Goal: Task Accomplishment & Management: Complete application form

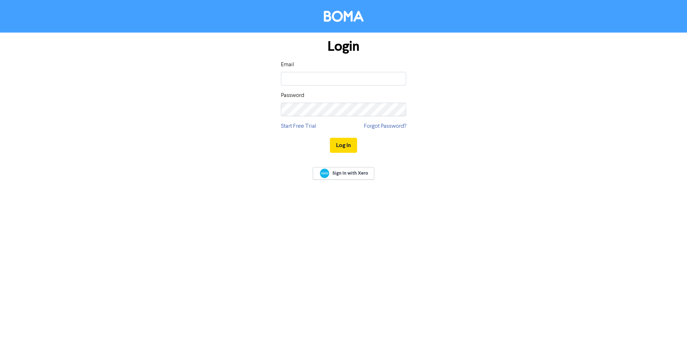
click at [303, 80] on input "email" at bounding box center [343, 79] width 125 height 14
type input "[EMAIL_ADDRESS][DOMAIN_NAME]"
click at [330, 138] on button "Log In" at bounding box center [343, 145] width 27 height 15
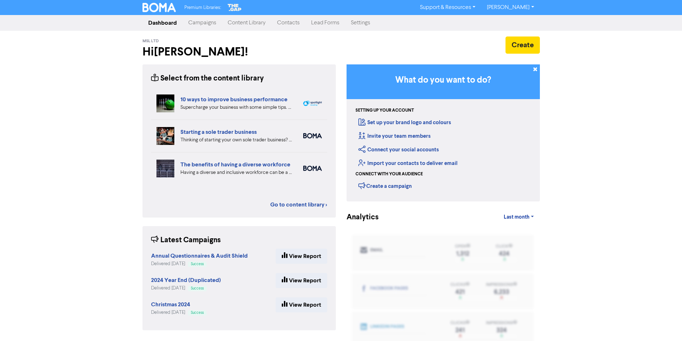
click at [293, 23] on link "Contacts" at bounding box center [288, 23] width 34 height 14
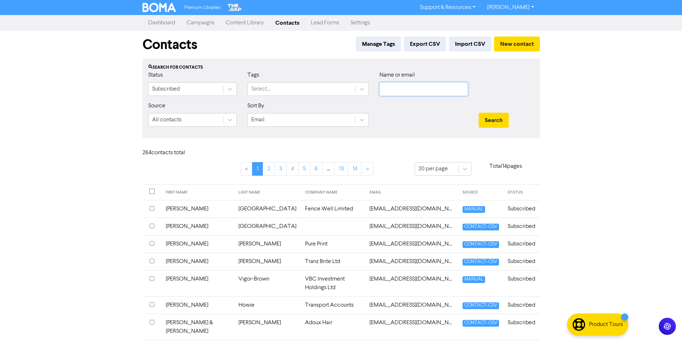
click at [425, 90] on input "text" at bounding box center [424, 89] width 88 height 14
click at [479, 113] on button "Search" at bounding box center [494, 120] width 30 height 15
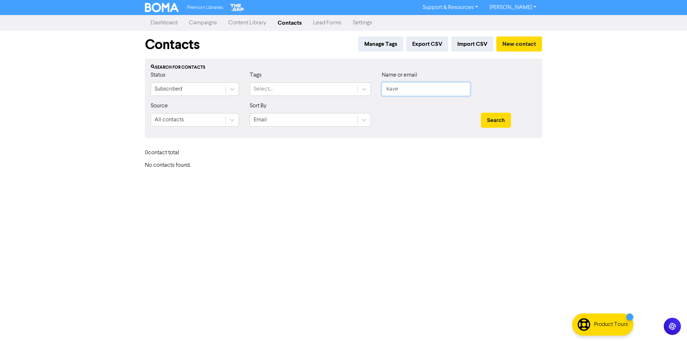
click at [425, 90] on input "kave" at bounding box center [426, 89] width 88 height 14
drag, startPoint x: 421, startPoint y: 87, endPoint x: 314, endPoint y: 87, distance: 106.7
click at [314, 87] on div "Status Subscribed Tags Select... Name or email kave" at bounding box center [343, 86] width 397 height 31
click at [481, 113] on button "Search" at bounding box center [496, 120] width 30 height 15
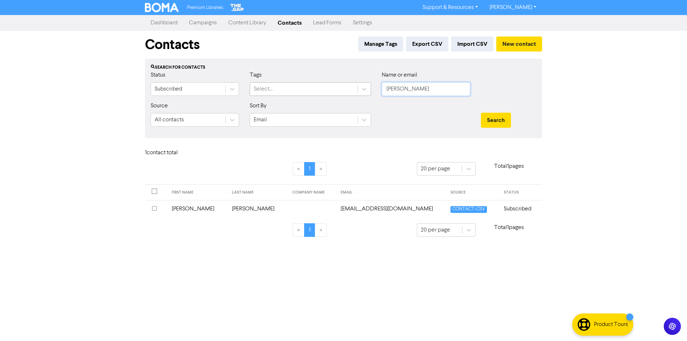
drag, startPoint x: 416, startPoint y: 87, endPoint x: 327, endPoint y: 88, distance: 88.8
click at [327, 88] on div "Status Subscribed Tags Select... Name or email [PERSON_NAME]" at bounding box center [343, 86] width 397 height 31
type input "duty"
click at [481, 113] on button "Search" at bounding box center [496, 120] width 30 height 15
drag, startPoint x: 409, startPoint y: 91, endPoint x: 309, endPoint y: 88, distance: 100.3
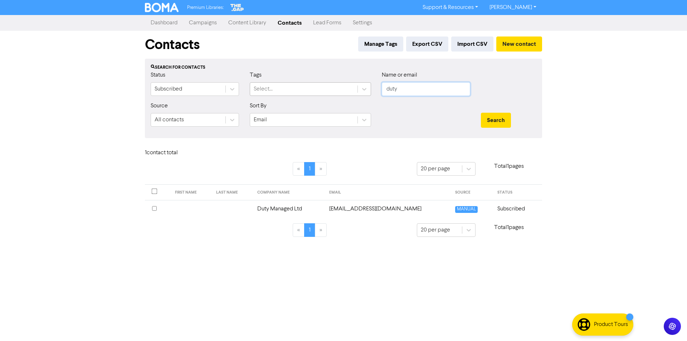
click at [312, 90] on div "Status Subscribed Tags Select... Name or email duty" at bounding box center [343, 86] width 397 height 31
click at [537, 39] on button "New contact" at bounding box center [520, 44] width 46 height 15
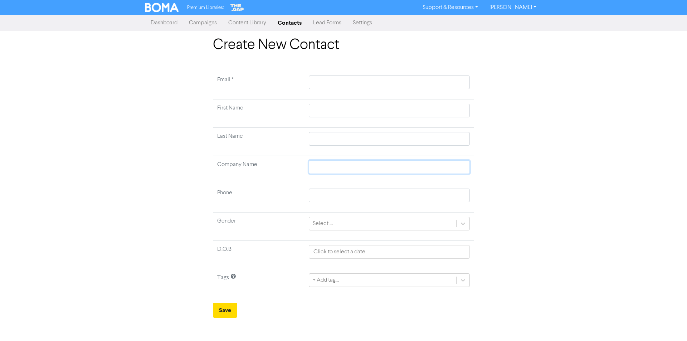
click at [318, 164] on input "text" at bounding box center [389, 167] width 161 height 14
paste input "Kaveman Ltd"
type input "Kaveman Ltd"
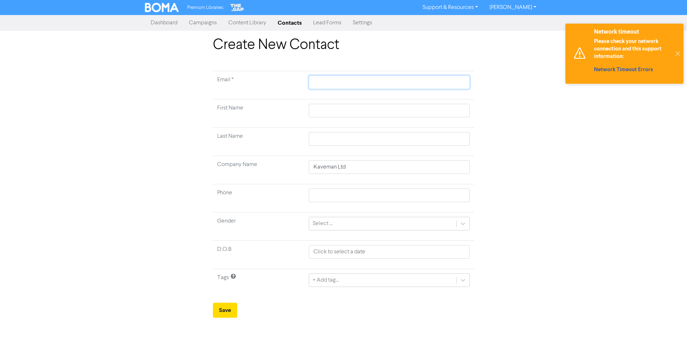
click at [334, 85] on input "text" at bounding box center [389, 83] width 161 height 14
paste input "[EMAIL_ADDRESS][DOMAIN_NAME]"
type input "[EMAIL_ADDRESS][DOMAIN_NAME]"
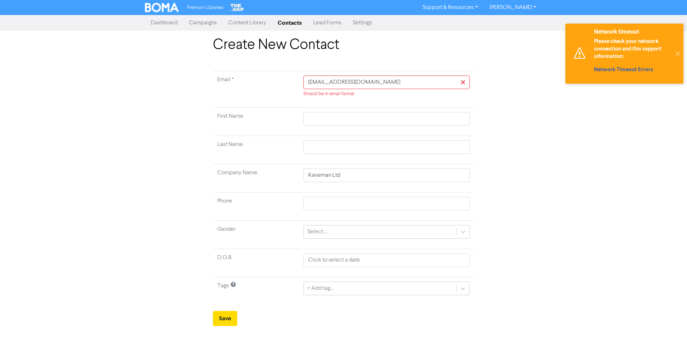
click at [567, 148] on div "Create New Contact Email * [EMAIL_ADDRESS][DOMAIN_NAME] Should be in email form…" at bounding box center [343, 182] width 687 height 290
click at [309, 84] on input "[EMAIL_ADDRESS][DOMAIN_NAME]" at bounding box center [387, 83] width 166 height 14
type input "[EMAIL_ADDRESS][DOMAIN_NAME]"
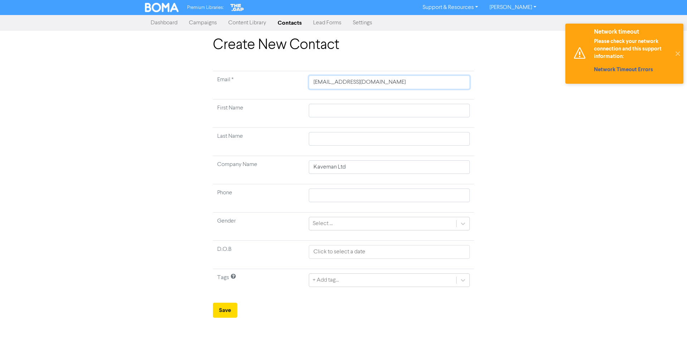
type input "[EMAIL_ADDRESS][DOMAIN_NAME]"
click at [521, 129] on div "Create New Contact Email * [EMAIL_ADDRESS][DOMAIN_NAME] First Name Last Name Co…" at bounding box center [344, 177] width 408 height 281
click at [223, 309] on button "Save" at bounding box center [225, 310] width 24 height 15
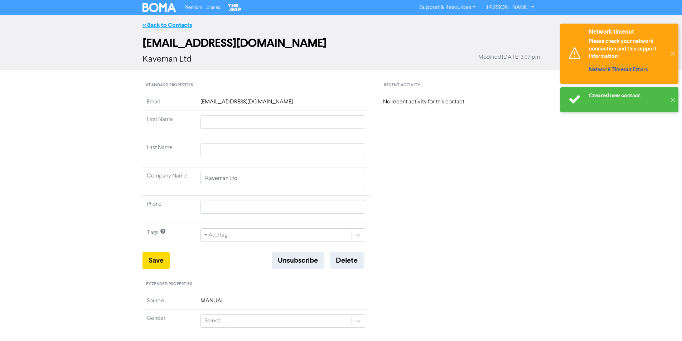
click at [156, 26] on link "<< Back to Contacts" at bounding box center [166, 24] width 49 height 7
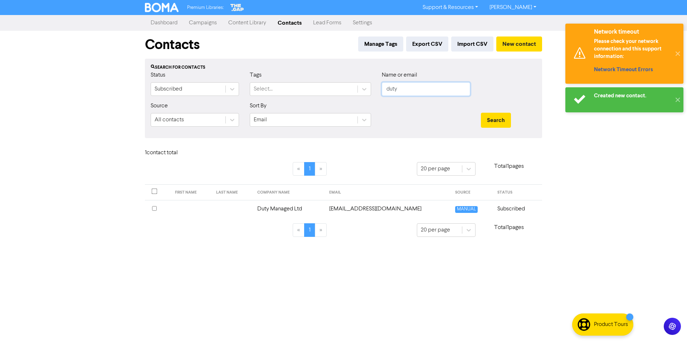
click at [420, 88] on input "duty" at bounding box center [426, 89] width 88 height 14
drag, startPoint x: 422, startPoint y: 88, endPoint x: 364, endPoint y: 93, distance: 57.5
click at [364, 93] on div "Status Subscribed Tags Select... Name or email duty" at bounding box center [343, 86] width 397 height 31
type input "kave"
click at [481, 113] on button "Search" at bounding box center [496, 120] width 30 height 15
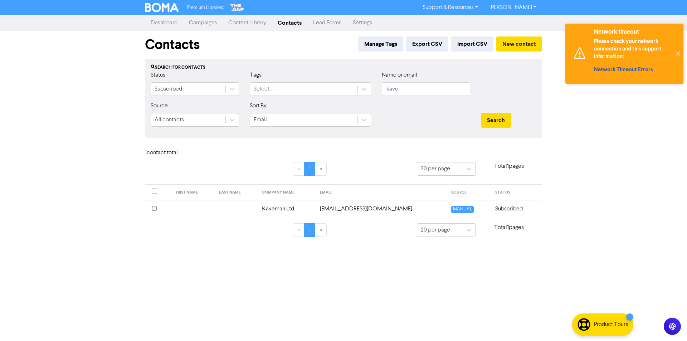
click at [522, 10] on link "[PERSON_NAME]" at bounding box center [513, 7] width 58 height 11
click at [505, 24] on button "Log Out" at bounding box center [512, 21] width 57 height 9
